Goal: Task Accomplishment & Management: Complete application form

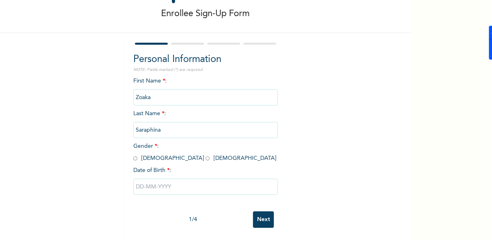
scroll to position [44, 0]
click at [206, 154] on input "radio" at bounding box center [208, 158] width 4 height 8
radio input "true"
click at [151, 182] on input "text" at bounding box center [205, 186] width 145 height 16
select select "7"
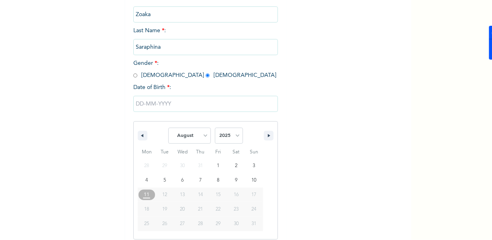
scroll to position [126, 0]
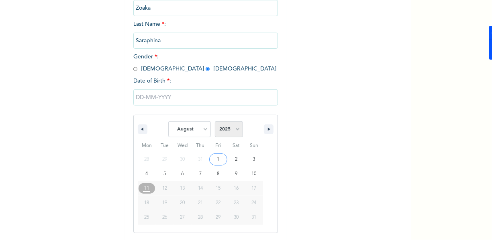
click at [229, 126] on select "2025 2024 2023 2022 2021 2020 2019 2018 2017 2016 2015 2014 2013 2012 2011 2010…" at bounding box center [229, 129] width 28 height 16
select select "2003"
click at [215, 122] on select "2025 2024 2023 2022 2021 2020 2019 2018 2017 2016 2015 2014 2013 2012 2011 2010…" at bounding box center [229, 129] width 28 height 16
click at [203, 127] on select "January February March April May June July August September October November De…" at bounding box center [189, 129] width 43 height 16
select select "2"
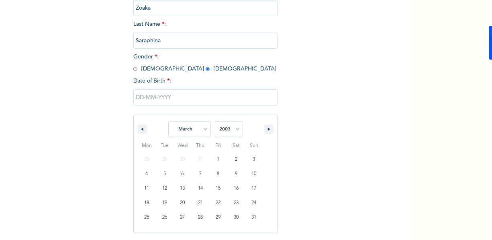
click at [168, 122] on select "January February March April May June July August September October November De…" at bounding box center [189, 129] width 43 height 16
type input "[DATE]"
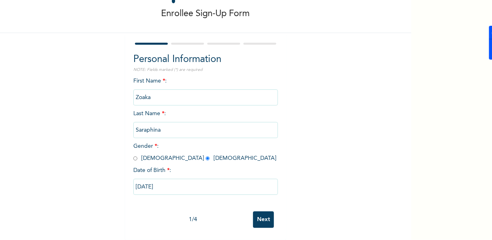
scroll to position [44, 0]
click at [261, 213] on input "Next" at bounding box center [263, 219] width 21 height 16
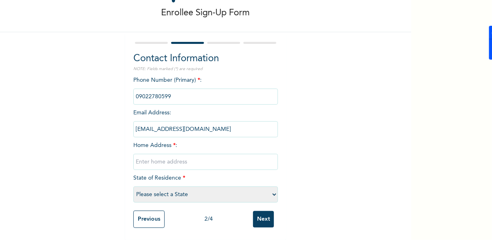
click at [171, 160] on input "text" at bounding box center [205, 162] width 145 height 16
type input "Flat 3, Bayero Block, NAF Base Asokoro"
click at [176, 189] on select "Please select a State [PERSON_NAME] (FCT) [PERSON_NAME] Ibom [GEOGRAPHIC_DATA] …" at bounding box center [205, 194] width 145 height 16
select select "15"
click at [133, 186] on select "Please select a State [PERSON_NAME] (FCT) [PERSON_NAME] Ibom [GEOGRAPHIC_DATA] …" at bounding box center [205, 194] width 145 height 16
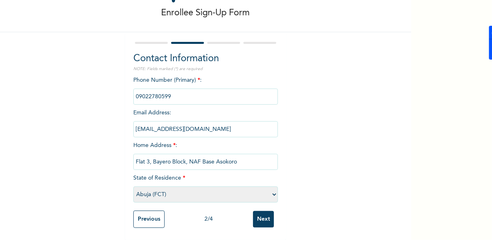
click at [268, 212] on input "Next" at bounding box center [263, 219] width 21 height 16
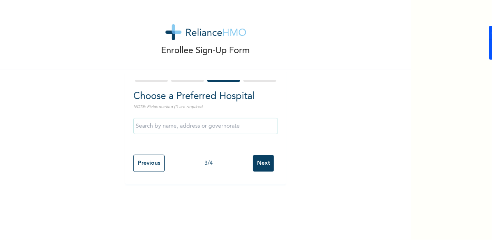
scroll to position [0, 0]
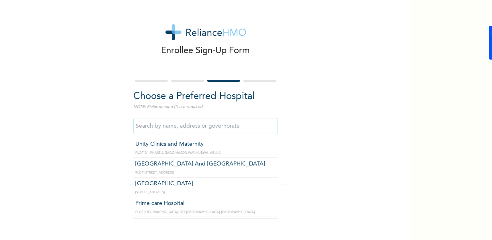
click at [187, 125] on input "text" at bounding box center [205, 126] width 145 height 16
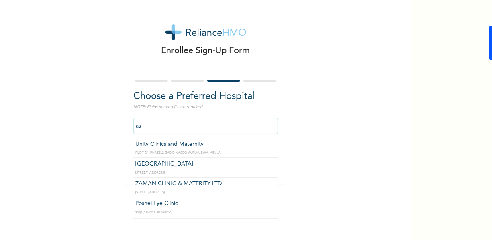
type input "a"
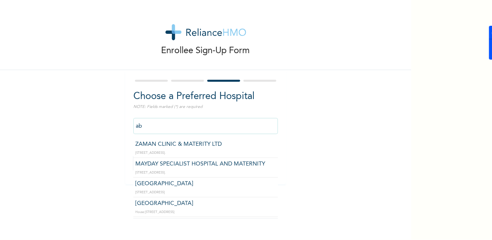
type input "a"
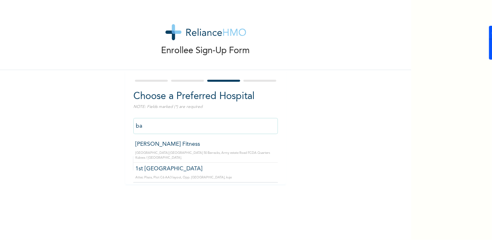
type input "b"
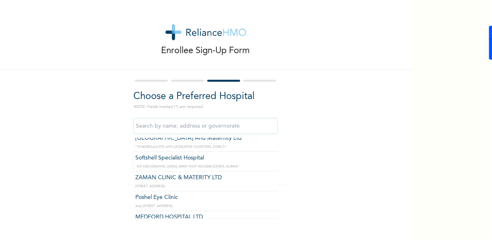
scroll to position [133, 0]
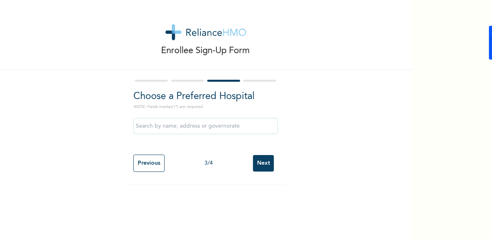
click at [335, 140] on div "Enrollee Sign-Up Form Choose a Preferred Hospital NOTE: Fields marked (*) are r…" at bounding box center [206, 92] width 412 height 184
click at [269, 163] on input "Next" at bounding box center [263, 163] width 21 height 16
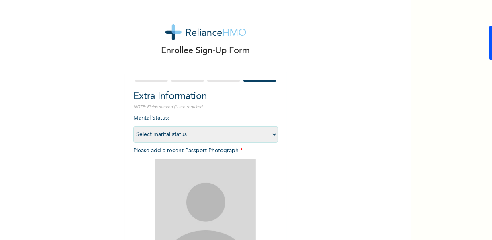
click at [214, 130] on select "Select marital status [DEMOGRAPHIC_DATA] Married [DEMOGRAPHIC_DATA] Widow/[DEMO…" at bounding box center [205, 134] width 145 height 16
select select "1"
click at [133, 126] on select "Select marital status [DEMOGRAPHIC_DATA] Married [DEMOGRAPHIC_DATA] Widow/[DEMO…" at bounding box center [205, 134] width 145 height 16
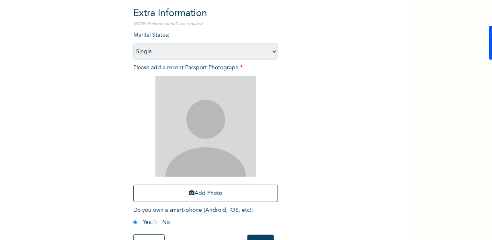
scroll to position [84, 0]
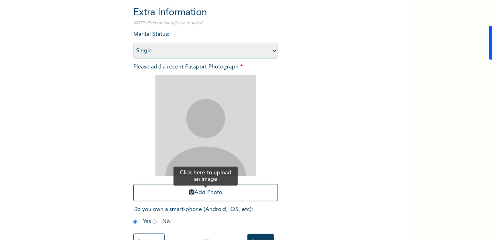
click at [190, 195] on icon "button" at bounding box center [192, 192] width 6 height 6
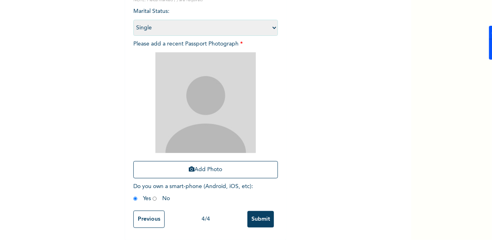
scroll to position [113, 0]
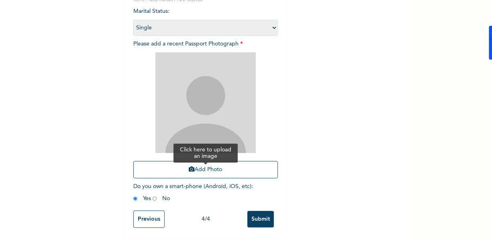
click at [212, 161] on button "Add Photo" at bounding box center [205, 169] width 145 height 17
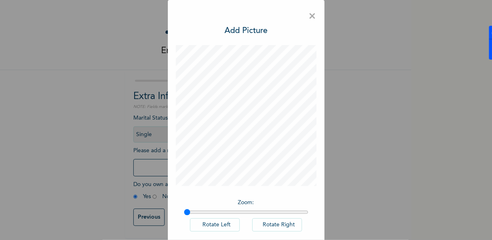
scroll to position [41, 0]
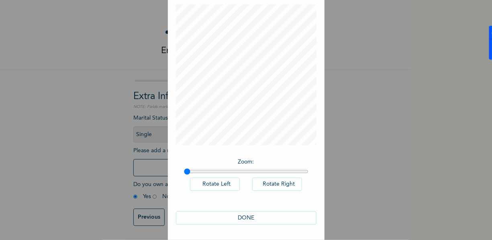
click at [246, 217] on button "DONE" at bounding box center [246, 217] width 141 height 13
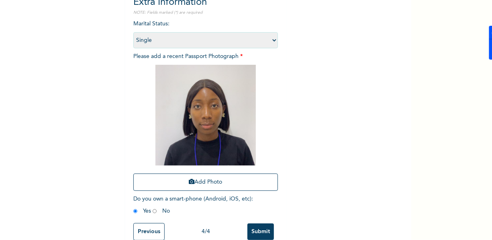
scroll to position [108, 0]
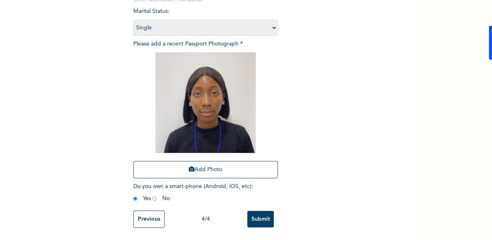
click at [256, 220] on input "Submit" at bounding box center [261, 219] width 27 height 16
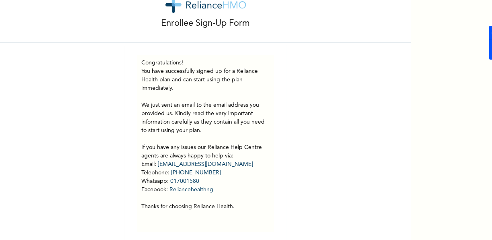
scroll to position [37, 0]
